Goal: Obtain resource: Download file/media

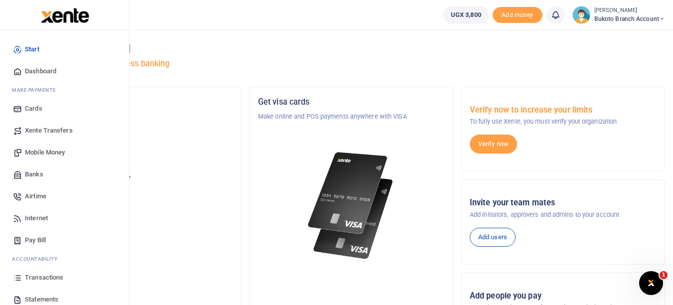
click at [51, 280] on span "Transactions" at bounding box center [44, 277] width 38 height 10
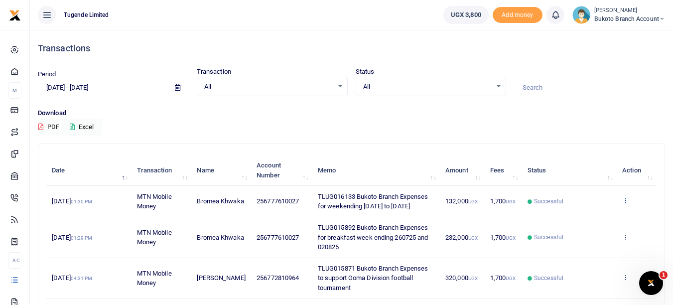
click at [625, 199] on icon at bounding box center [625, 200] width 6 height 7
click at [582, 214] on link "View details" at bounding box center [588, 217] width 79 height 14
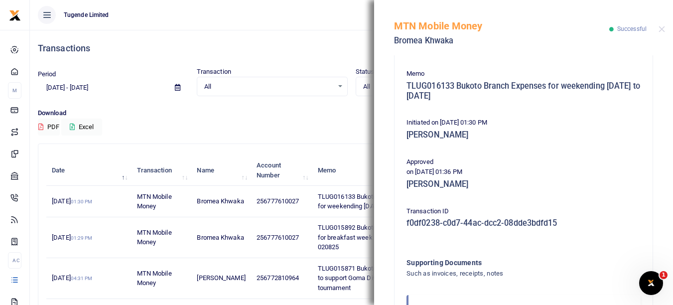
scroll to position [235, 0]
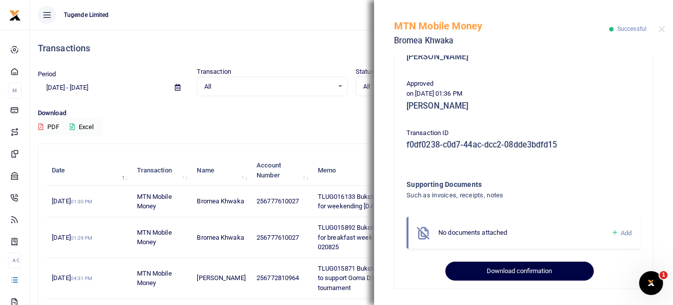
click at [563, 270] on button "Download confirmation" at bounding box center [519, 271] width 148 height 19
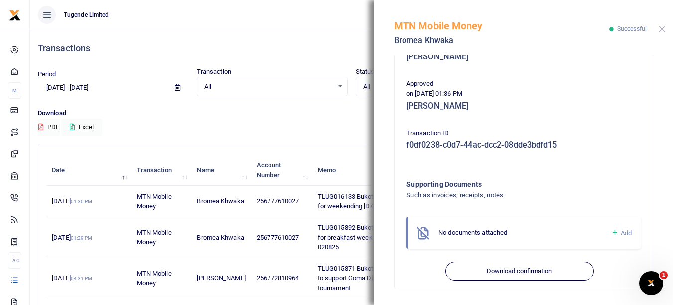
click at [662, 27] on button "Close" at bounding box center [662, 29] width 6 height 6
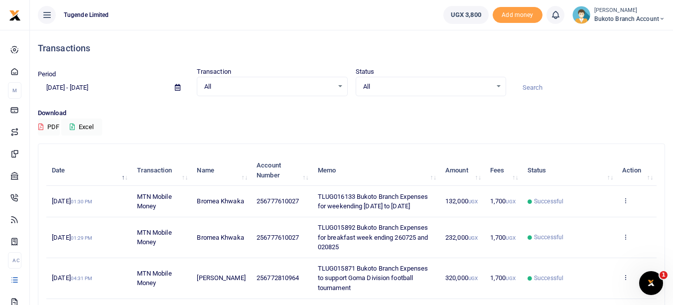
click at [626, 231] on td "View details Send again" at bounding box center [637, 237] width 40 height 41
click at [629, 239] on icon at bounding box center [625, 236] width 6 height 7
click at [596, 257] on link "View details" at bounding box center [588, 253] width 79 height 14
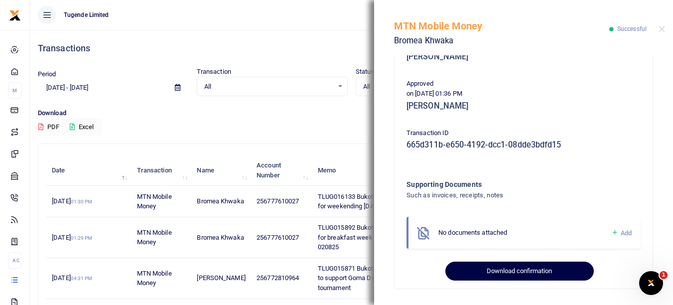
click at [556, 277] on button "Download confirmation" at bounding box center [519, 271] width 148 height 19
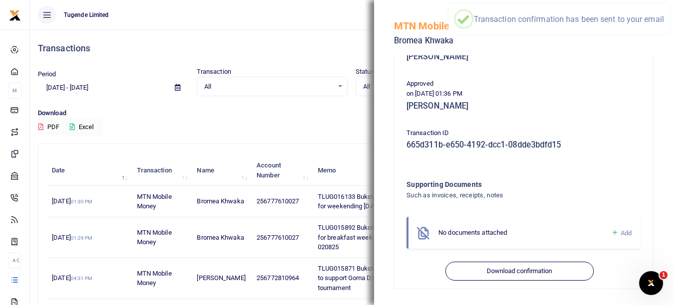
click at [331, 134] on div "Download PDF Excel" at bounding box center [351, 121] width 627 height 27
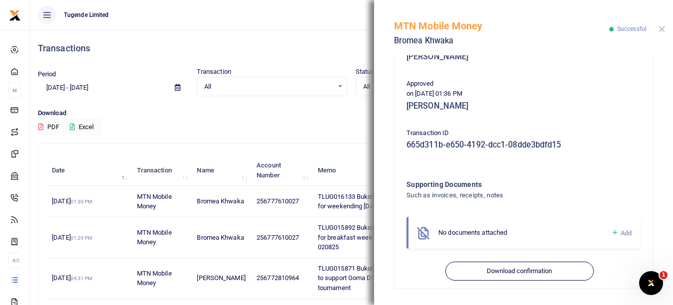
click at [661, 31] on button "Close" at bounding box center [662, 29] width 6 height 6
